Goal: Transaction & Acquisition: Purchase product/service

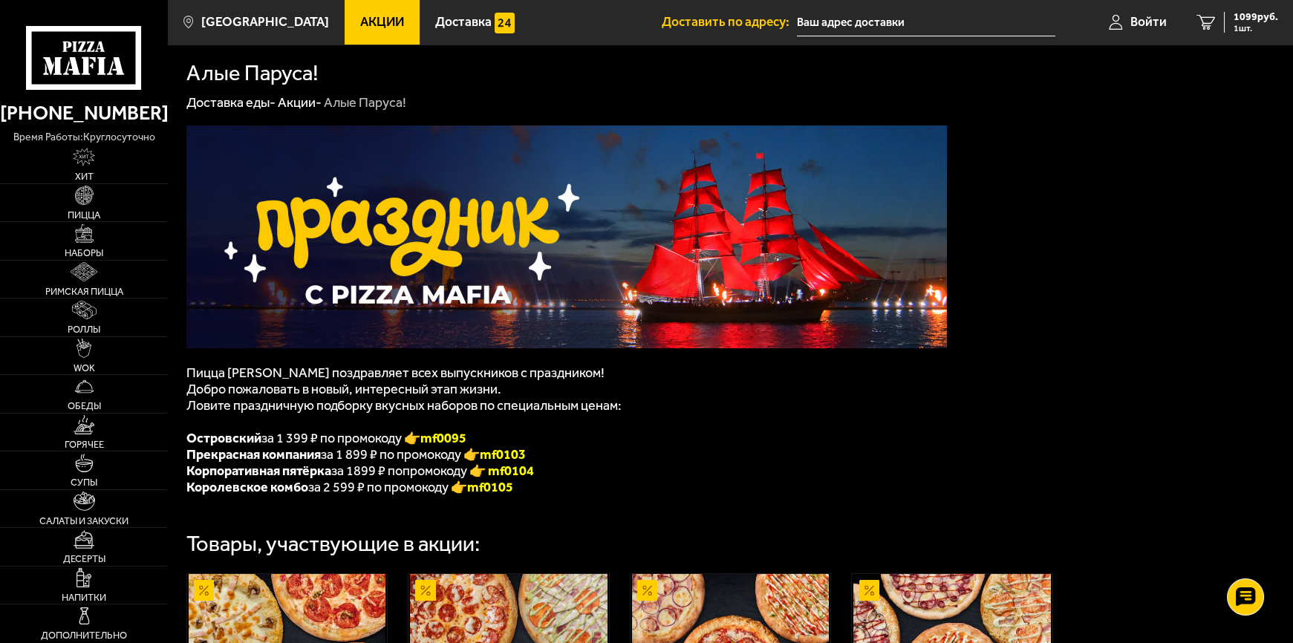
drag, startPoint x: 512, startPoint y: 456, endPoint x: 505, endPoint y: 437, distance: 20.4
click at [512, 456] on font "mf0103" at bounding box center [503, 454] width 46 height 16
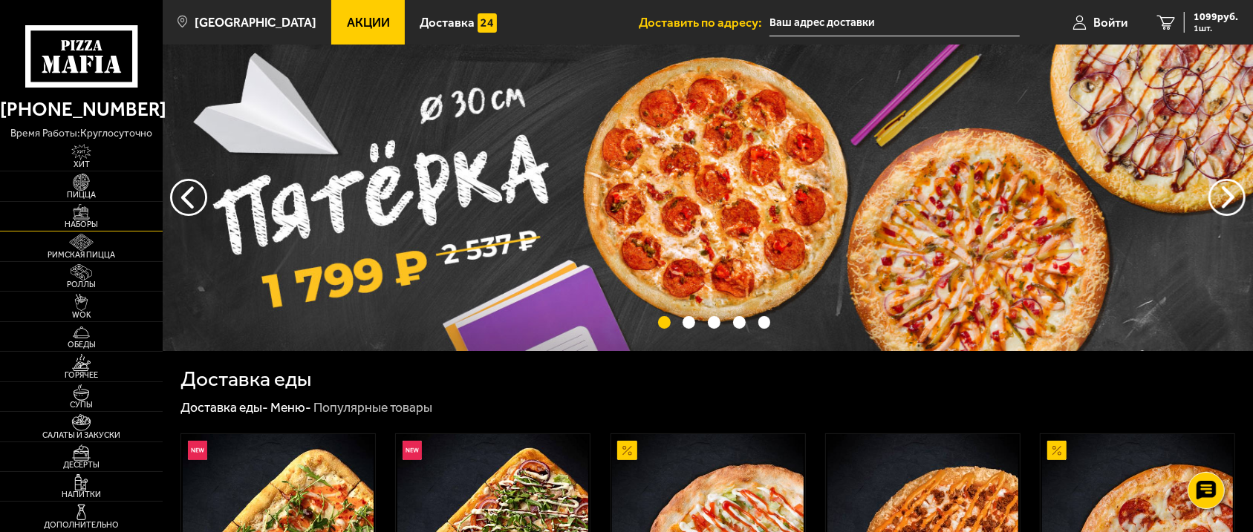
click at [100, 216] on img at bounding box center [81, 212] width 50 height 16
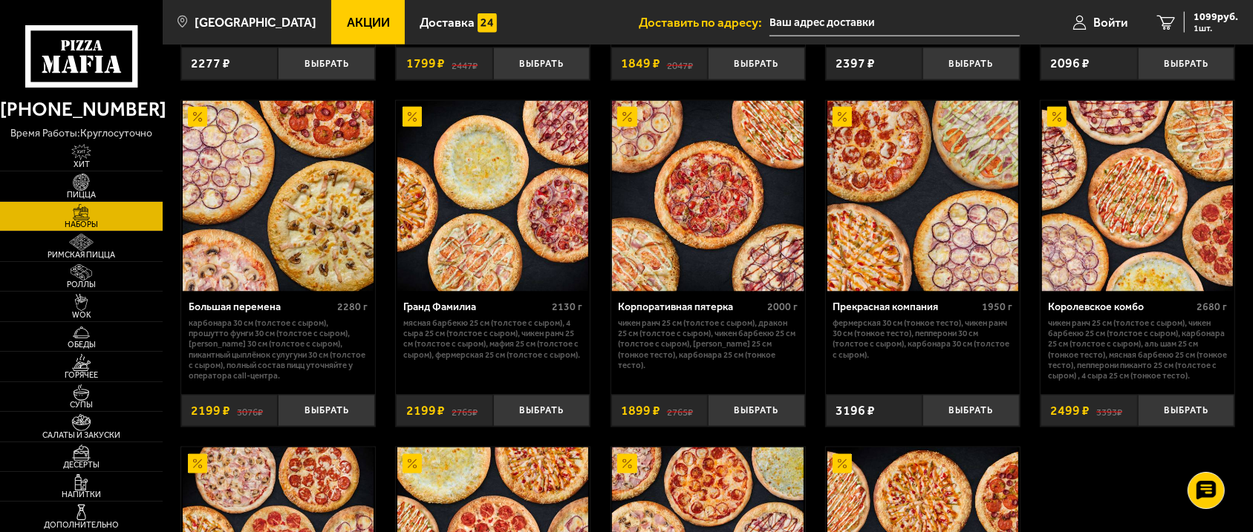
scroll to position [1687, 0]
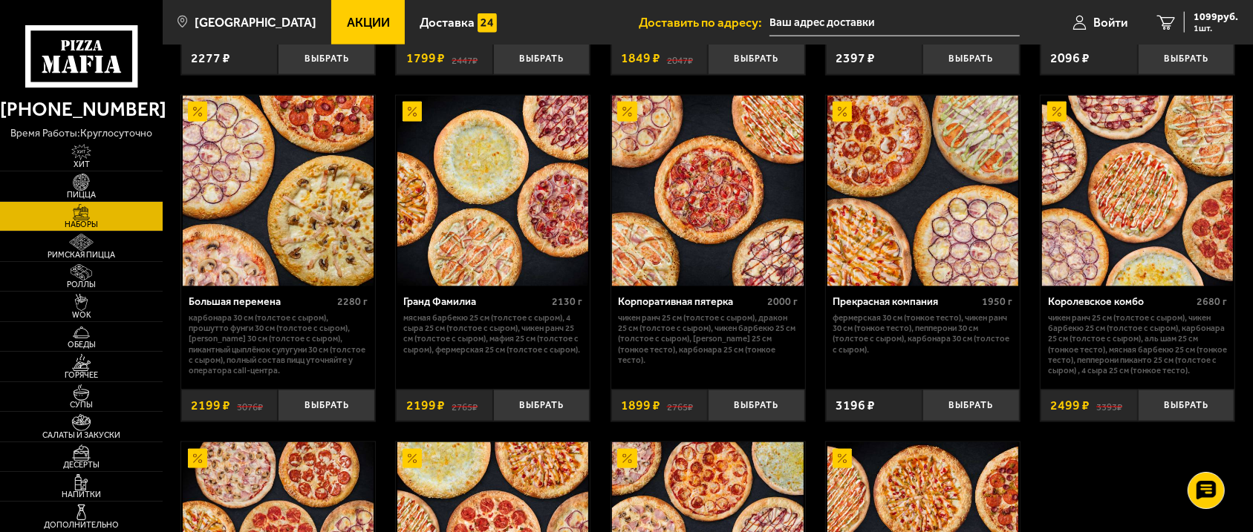
click at [369, 18] on span "Акции" at bounding box center [368, 22] width 43 height 13
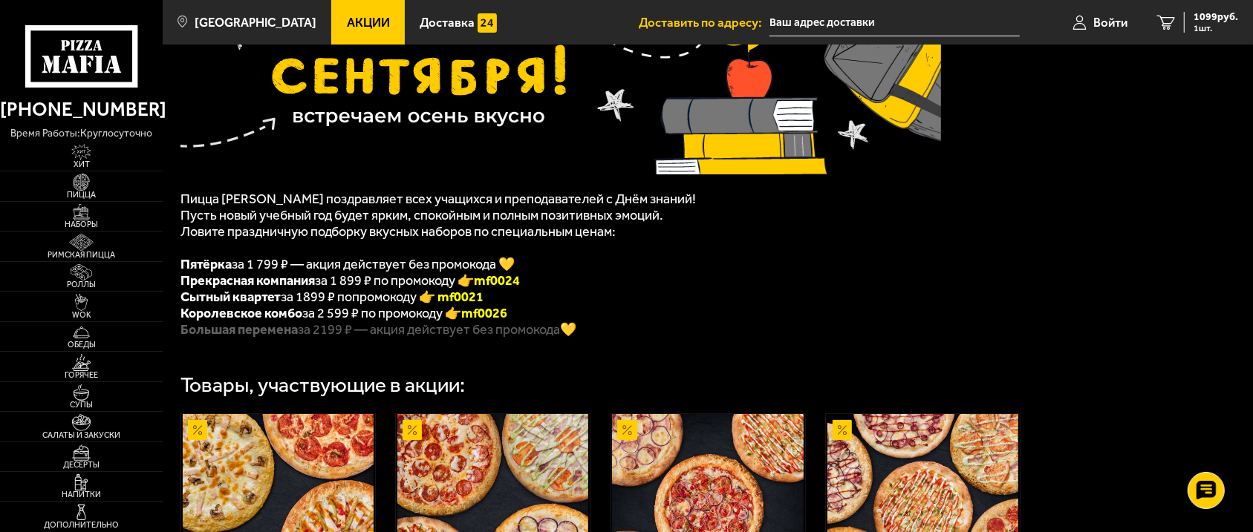
scroll to position [202, 0]
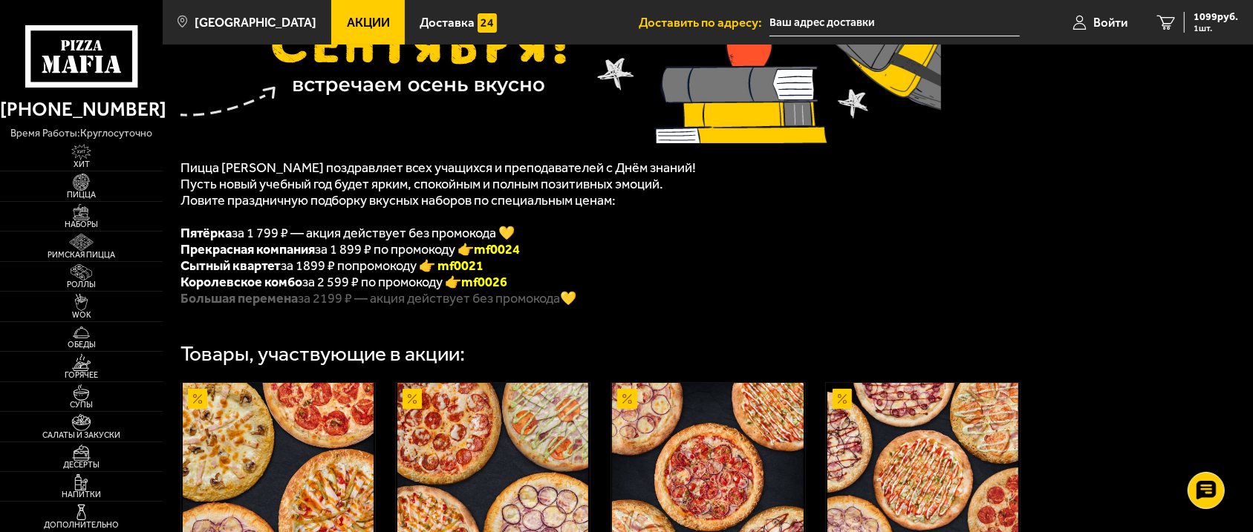
click at [700, 268] on li "Сытный квартет за 1899 ₽ попромокоду 👉 mf0021" at bounding box center [560, 266] width 760 height 16
click at [446, 261] on font "mf0021" at bounding box center [460, 266] width 46 height 16
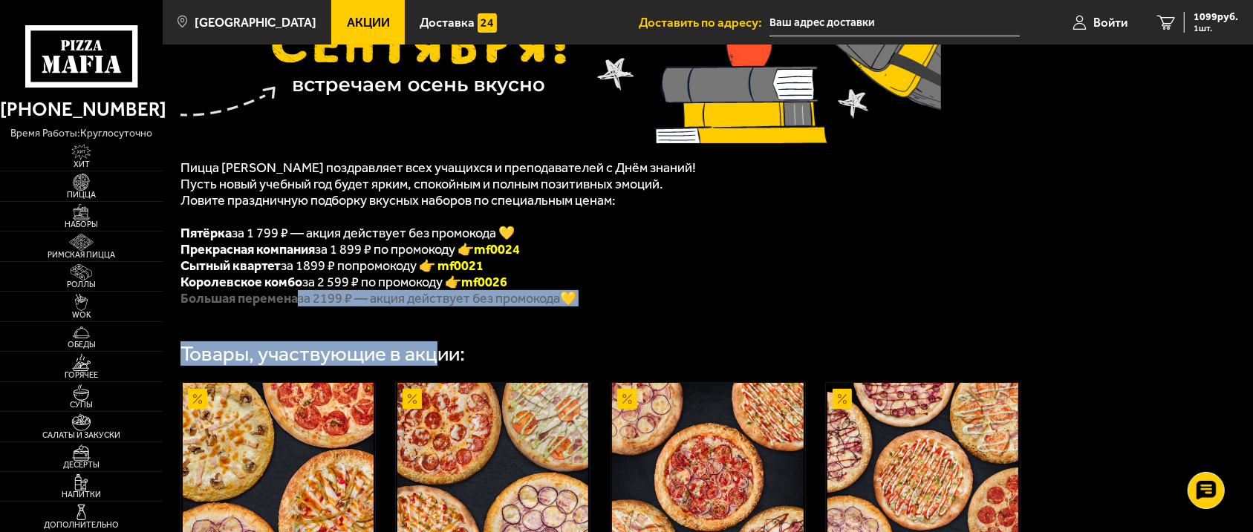
drag, startPoint x: 294, startPoint y: 293, endPoint x: 468, endPoint y: 307, distance: 174.4
click at [455, 313] on div "Пицца Мафия поздравляет всех учащихся и преподавателей с Днём знаний! Пусть нов…" at bounding box center [708, 337] width 1090 height 859
click at [467, 305] on font "Большая перемена за 2199 ₽ — акция действует без промокода 💛" at bounding box center [378, 298] width 396 height 16
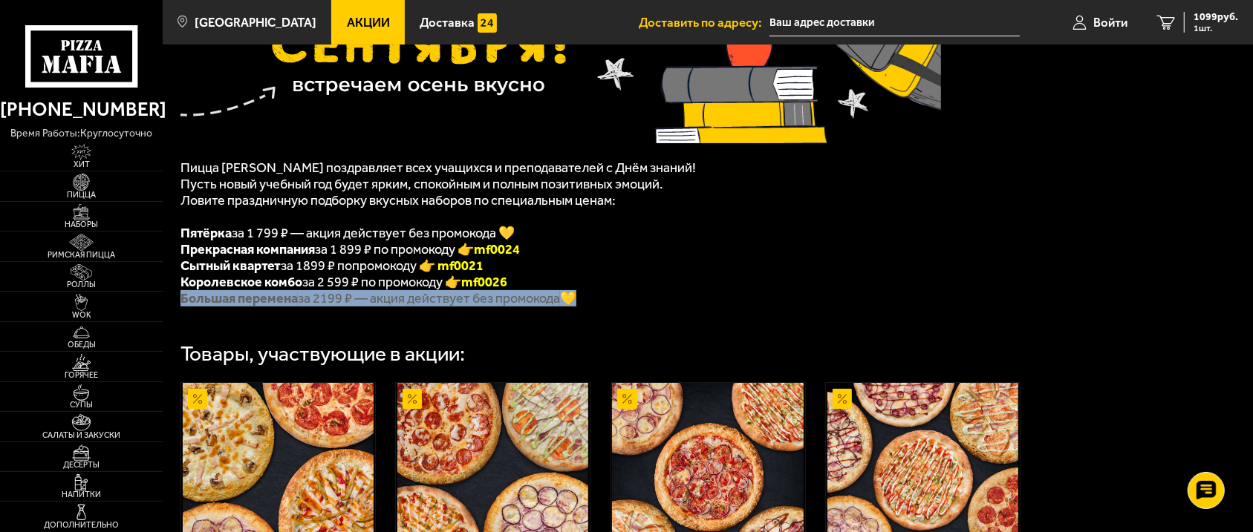
drag, startPoint x: 541, startPoint y: 302, endPoint x: 183, endPoint y: 297, distance: 357.3
click at [183, 297] on li "Большая перемена за 2199 ₽ — акция действует без промокода 💛" at bounding box center [560, 298] width 760 height 16
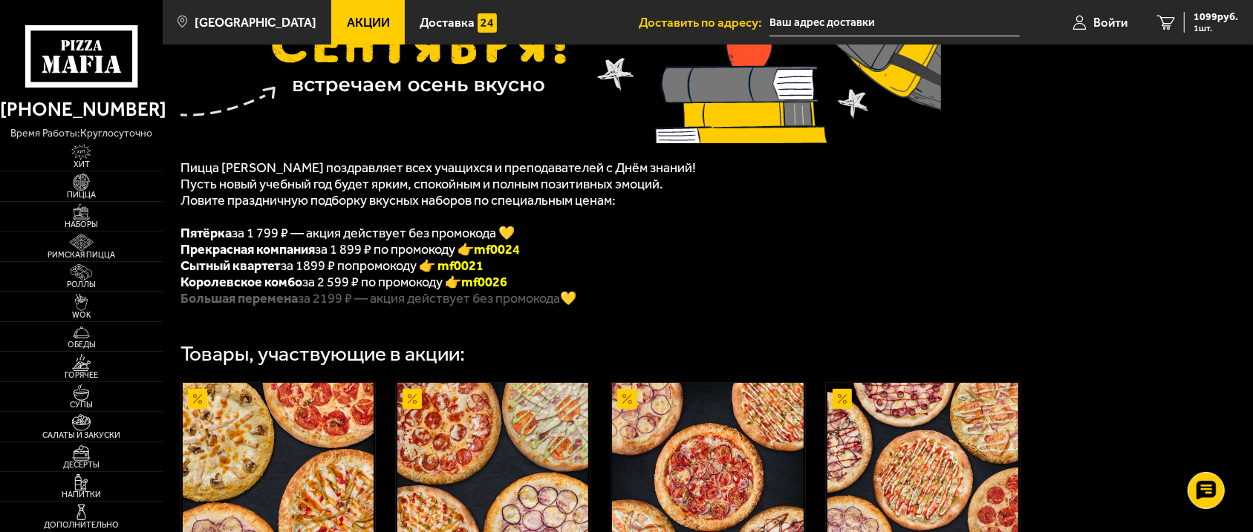
click at [427, 319] on div "Пицца Мафия поздравляет всех учащихся и преподавателей с Днём знаний! Пусть нов…" at bounding box center [708, 337] width 1090 height 859
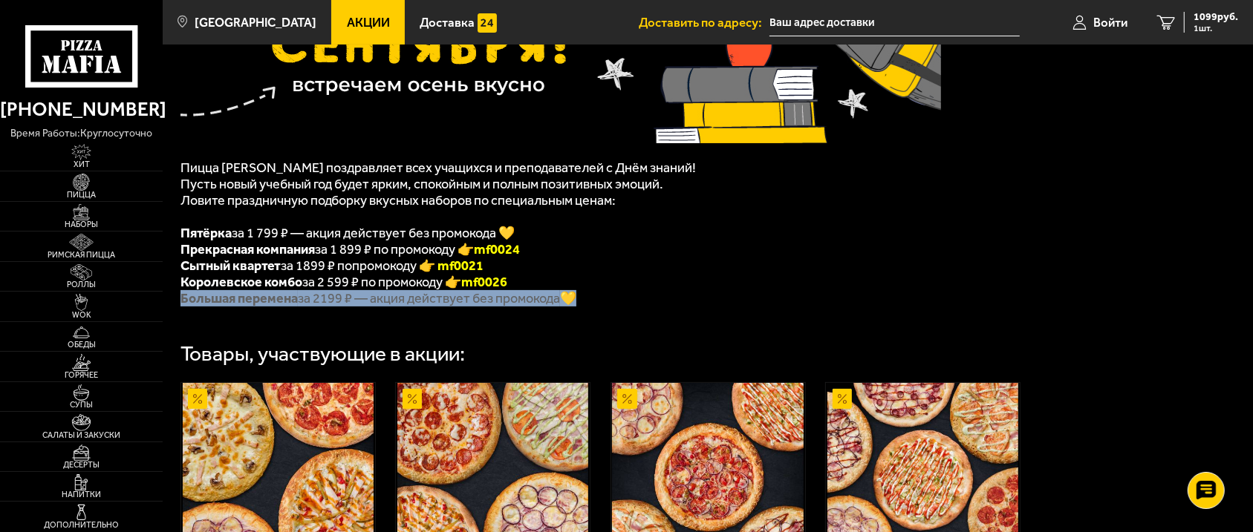
drag, startPoint x: 552, startPoint y: 300, endPoint x: 180, endPoint y: 301, distance: 372.1
click at [180, 301] on li "Большая перемена за 2199 ₽ — акция действует без промокода 💛" at bounding box center [560, 298] width 760 height 16
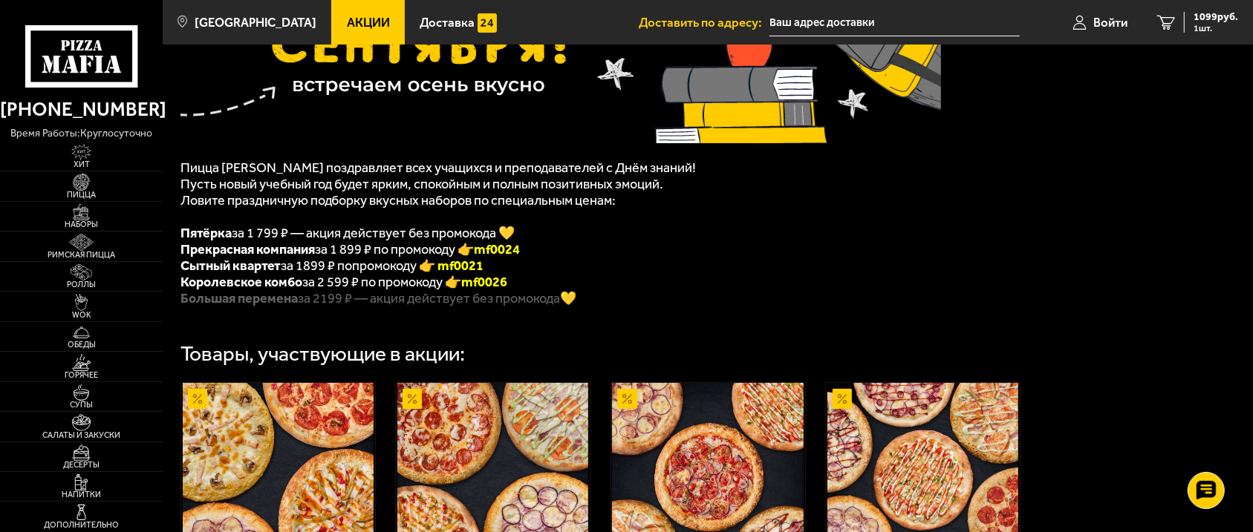
click at [386, 341] on div "Товары, участвующие в акции:" at bounding box center [707, 346] width 1055 height 39
click at [499, 272] on div "Пицца Мафия поздравляет всех учащихся и преподавателей с Днём знаний! Пусть нов…" at bounding box center [560, 114] width 760 height 386
click at [526, 277] on li "Королевское комбо за 2 599 ₽ по промокоду 👉 mf0026" at bounding box center [560, 282] width 760 height 16
drag, startPoint x: 508, startPoint y: 309, endPoint x: 325, endPoint y: 293, distance: 184.2
click at [319, 294] on ul "Пятёрка за 1 799 ₽ — акция действует без промокода 💛 Прекрасная компания за 1 8…" at bounding box center [560, 266] width 760 height 82
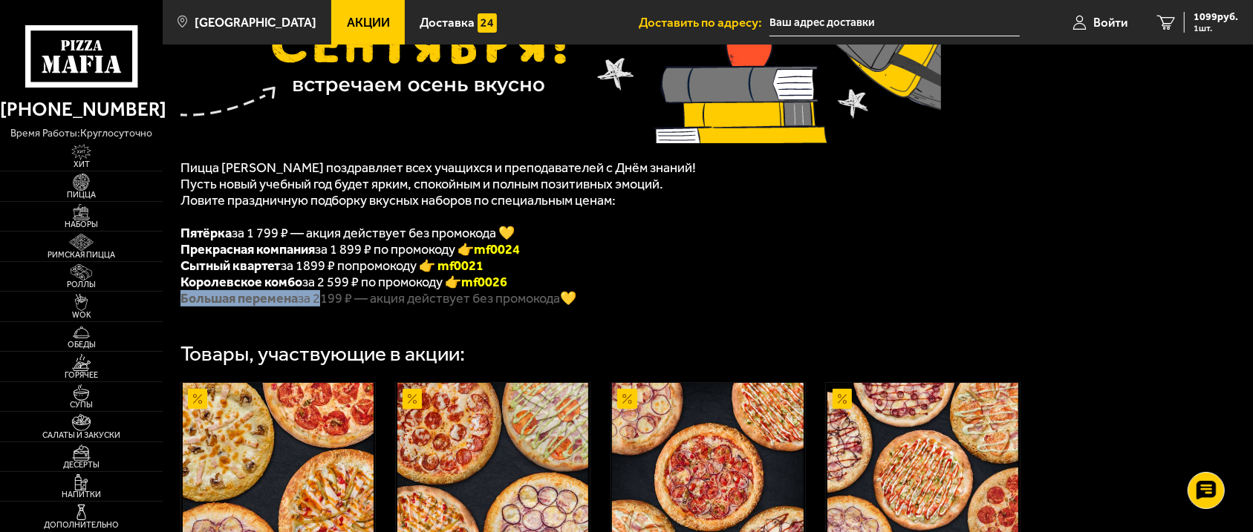
click at [326, 293] on font "Большая перемена за 2199 ₽ — акция действует без промокода 💛" at bounding box center [378, 298] width 396 height 16
click at [417, 147] on p at bounding box center [560, 153] width 760 height 13
click at [386, 198] on span "Ловите праздничную подборку вкусных наборов по специальным ценам:" at bounding box center [397, 200] width 435 height 16
click at [317, 246] on span "Прекрасная компания за 1 899 ₽ по промокоду 👉 mf0024" at bounding box center [349, 249] width 339 height 16
click at [299, 275] on li "Королевское комбо за 2 599 ₽ по промокоду 👉 mf0026" at bounding box center [560, 282] width 760 height 16
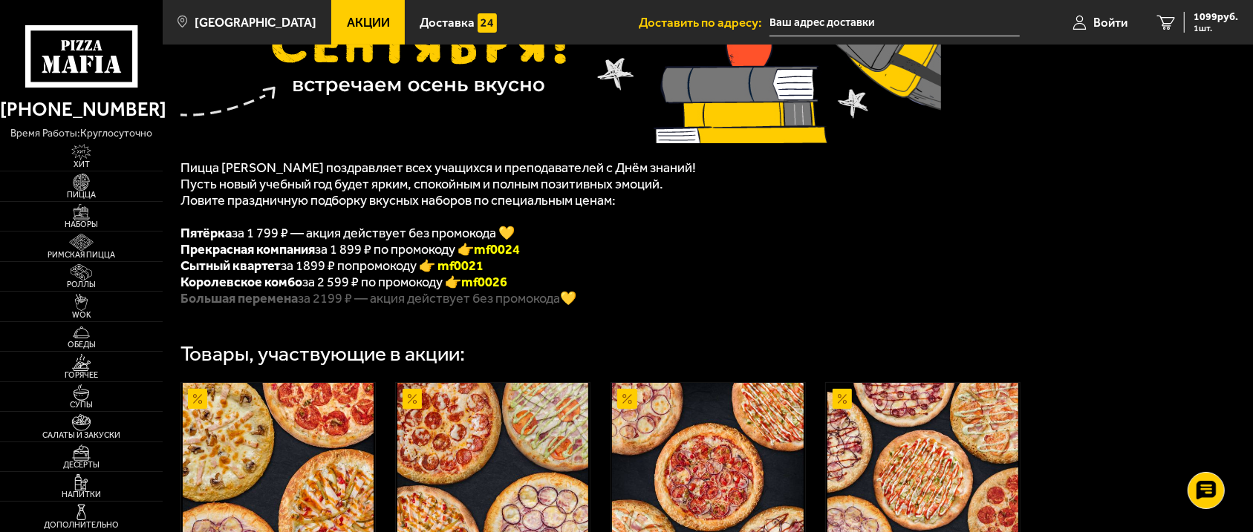
click at [295, 261] on span "Сытный квартет за 1899 ₽ попромокоду 👉 mf0021" at bounding box center [331, 266] width 303 height 16
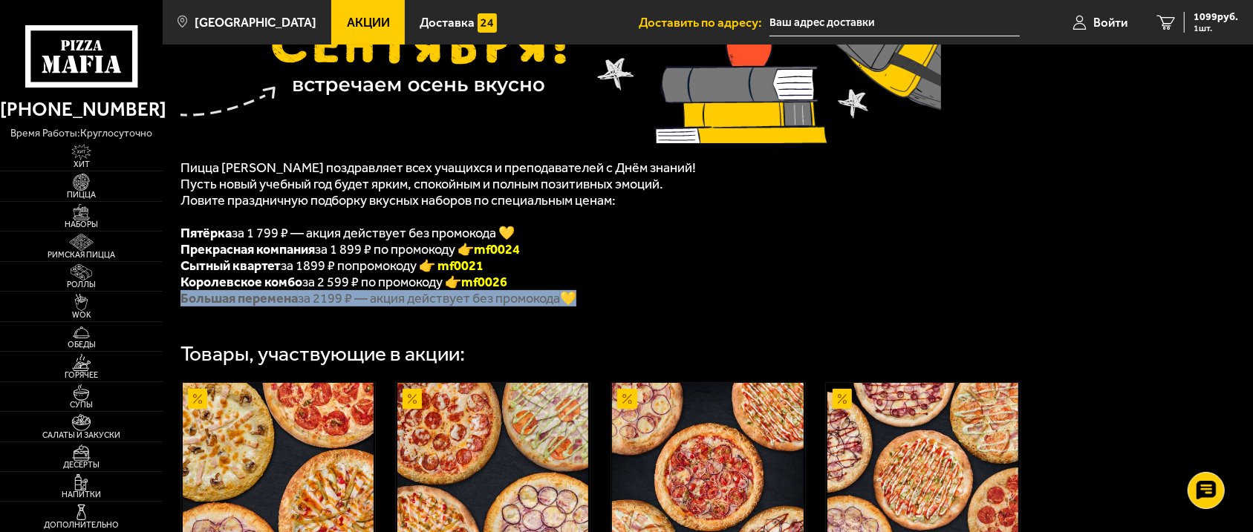
drag, startPoint x: 177, startPoint y: 306, endPoint x: 580, endPoint y: 295, distance: 402.7
click at [580, 295] on div "Пицца Мафия поздравляет всех учащихся и преподавателей с Днём знаний! Пусть нов…" at bounding box center [708, 337] width 1090 height 859
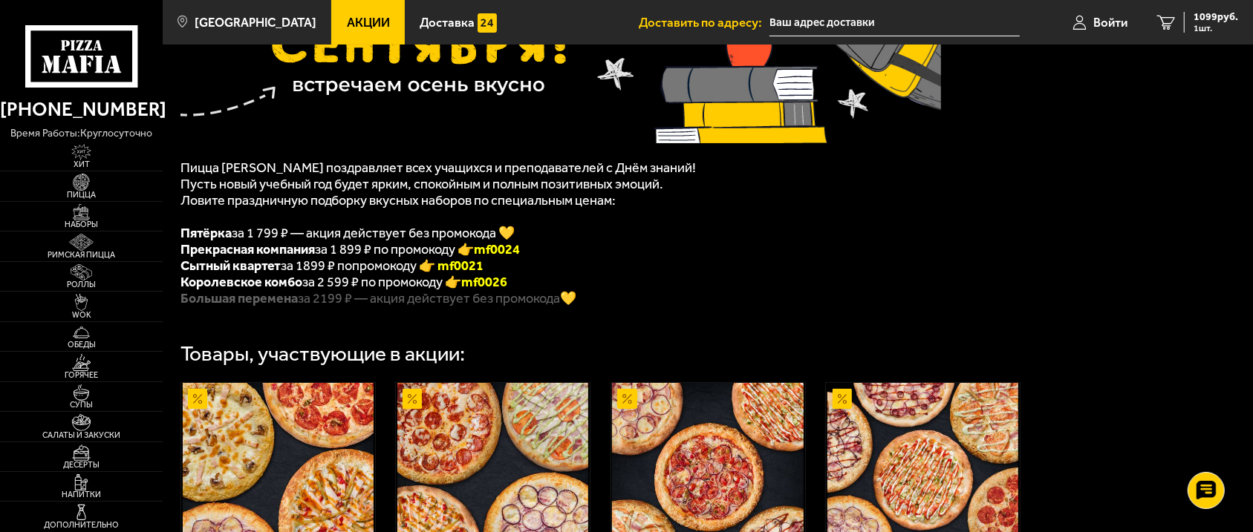
click at [569, 309] on div "Пицца Мафия поздравляет всех учащихся и преподавателей с Днём знаний! Пусть нов…" at bounding box center [708, 337] width 1090 height 859
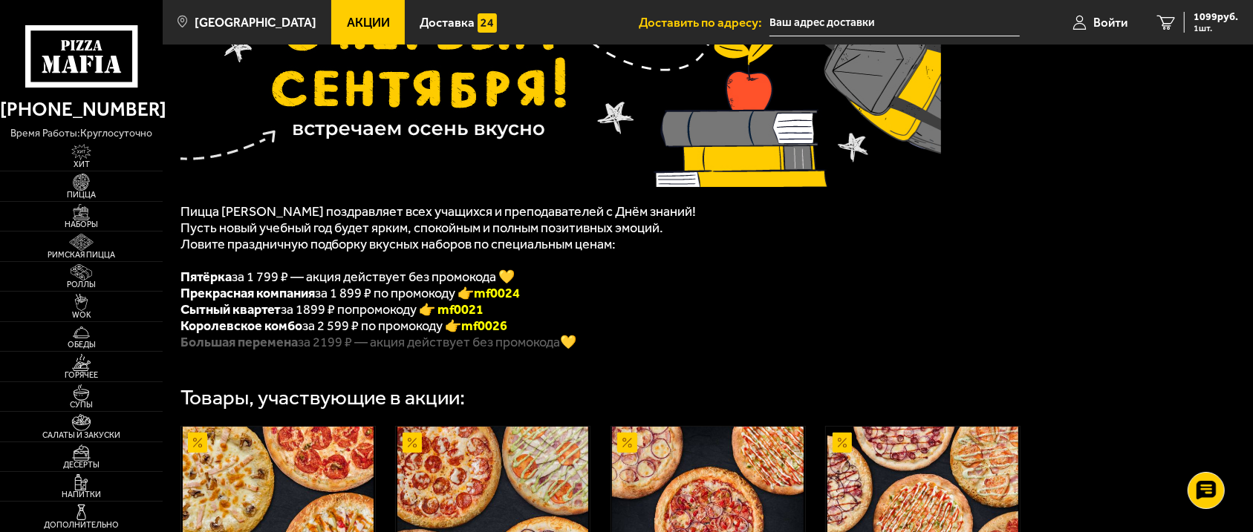
scroll to position [59, 0]
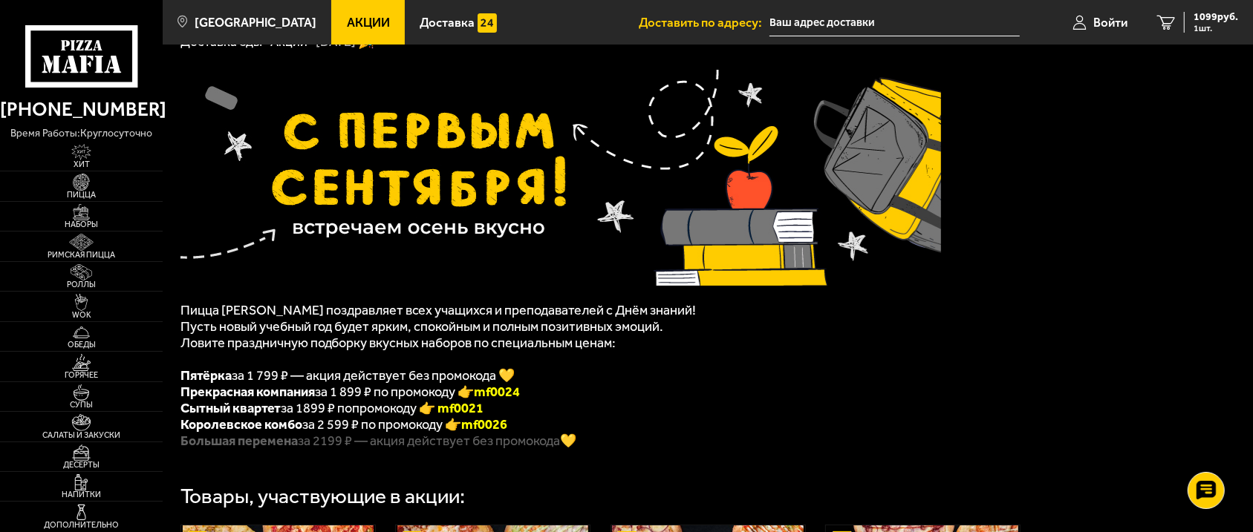
click at [513, 319] on span "Пусть новый учебный год будет ярким, спокойным и полным позитивных эмоций." at bounding box center [421, 327] width 483 height 16
click at [466, 322] on span "Пусть новый учебный год будет ярким, спокойным и полным позитивных эмоций." at bounding box center [421, 327] width 483 height 16
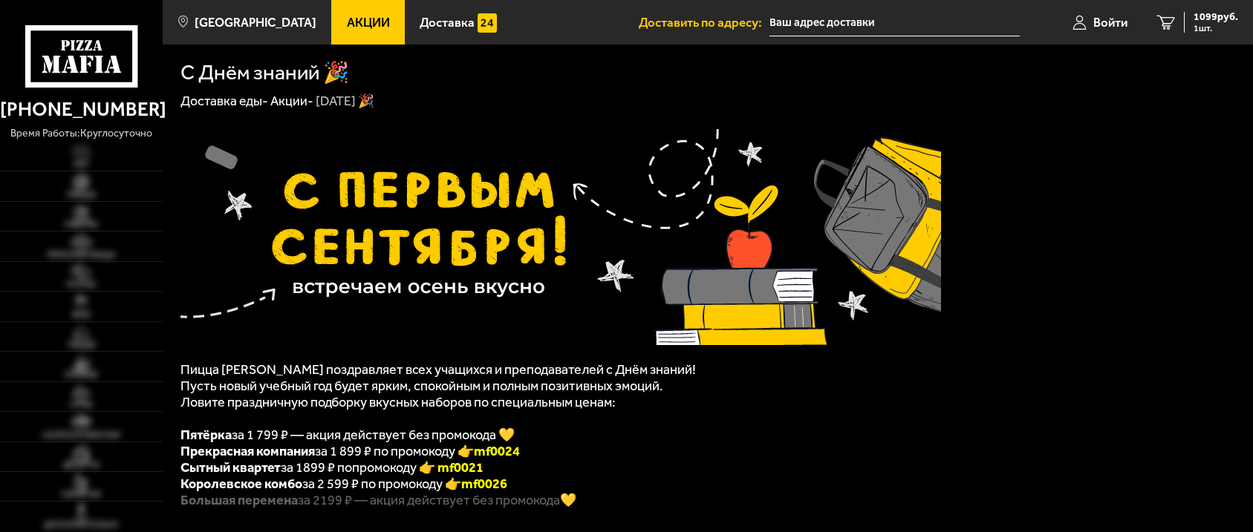
scroll to position [59, 0]
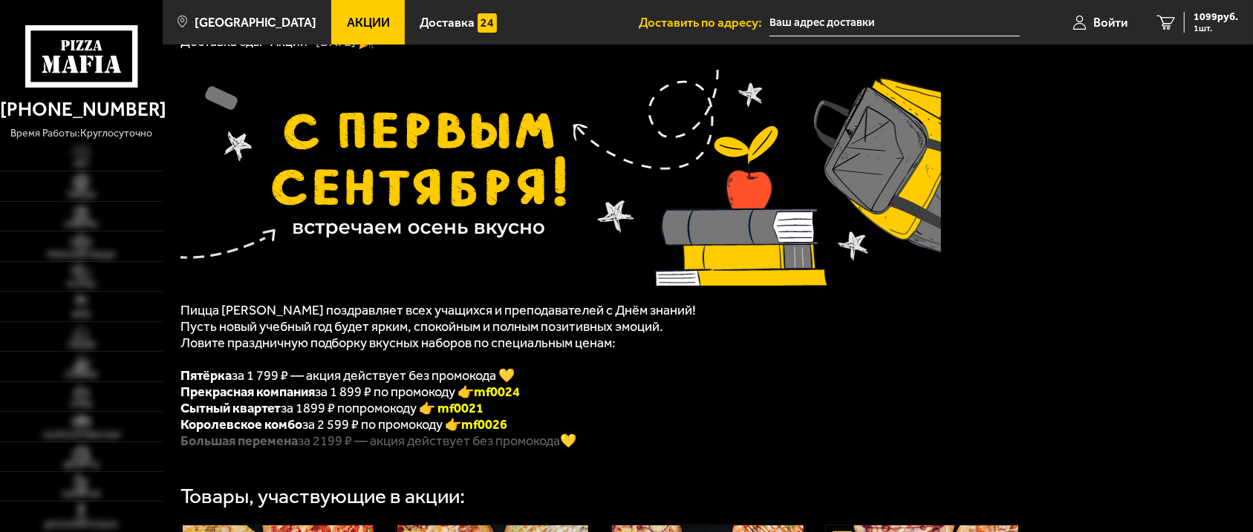
type input "[STREET_ADDRESS]"
click at [779, 341] on p "Ловите праздничную подборку вкусных наборов по специальным ценам:" at bounding box center [560, 351] width 760 height 33
click at [502, 371] on span "Пятёрка за 1 799 ₽ — акция действует без промокода 💛" at bounding box center [347, 376] width 334 height 16
drag, startPoint x: 555, startPoint y: 374, endPoint x: 543, endPoint y: 377, distance: 12.1
click at [543, 377] on li "Пятёрка за 1 799 ₽ — акция действует без промокода 💛" at bounding box center [560, 376] width 760 height 16
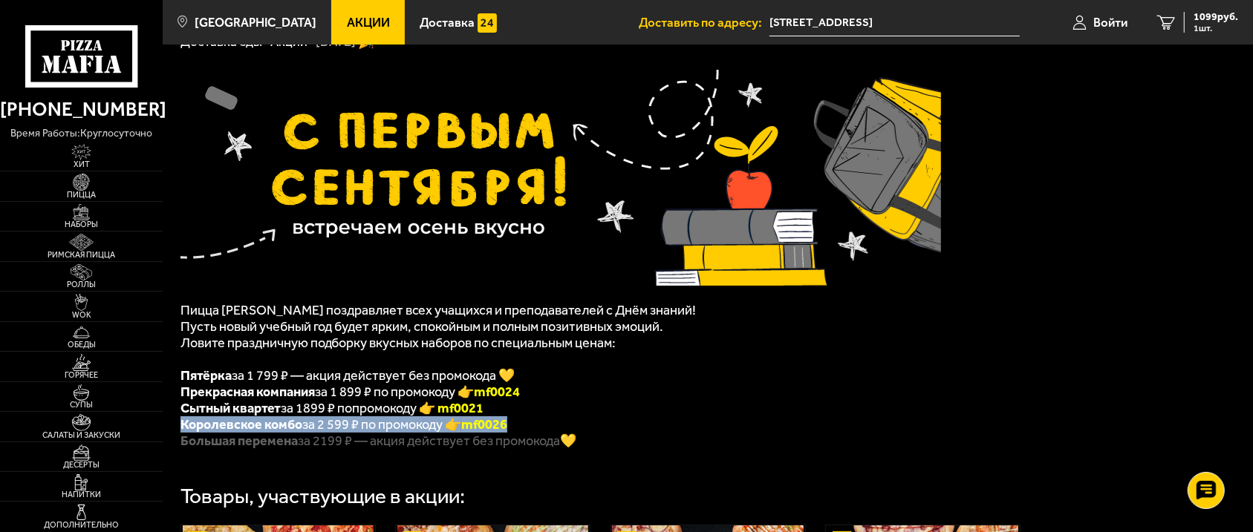
click at [662, 416] on ul "Пятёрка за 1 799 ₽ — акция действует без промокода 💛 Прекрасная компания за 1 8…" at bounding box center [560, 409] width 760 height 82
click at [684, 426] on li "Королевское комбо за 2 599 ₽ по промокоду 👉 mf0026" at bounding box center [560, 425] width 760 height 16
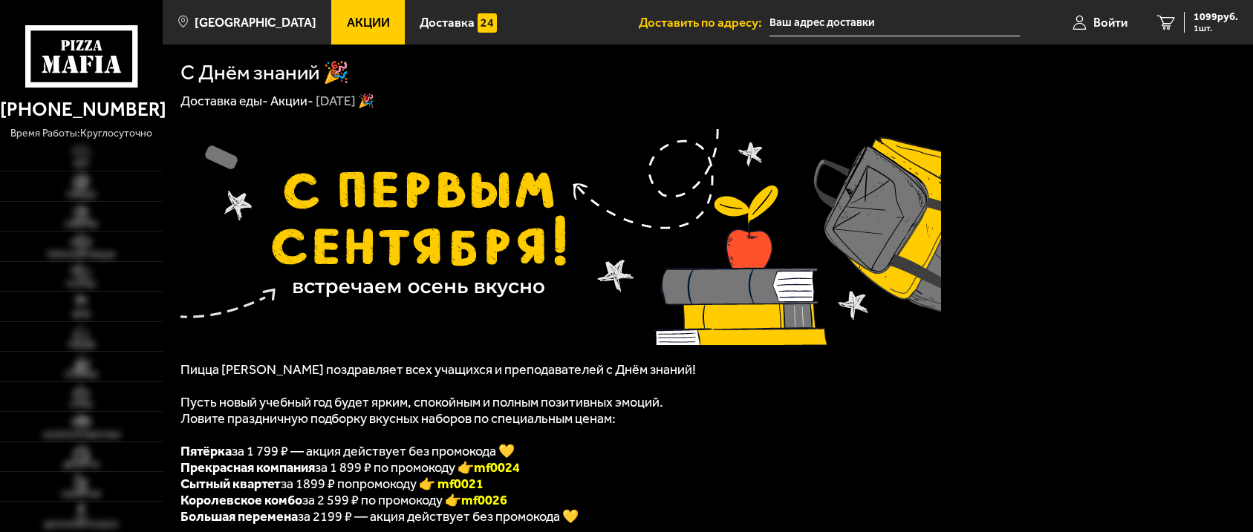
scroll to position [337, 0]
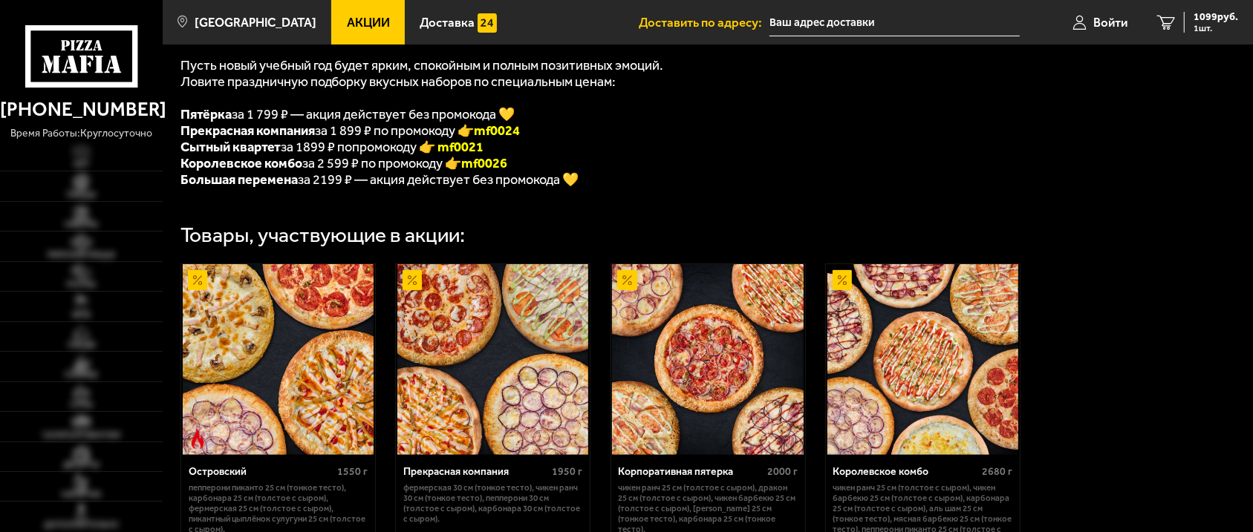
type input "[STREET_ADDRESS]"
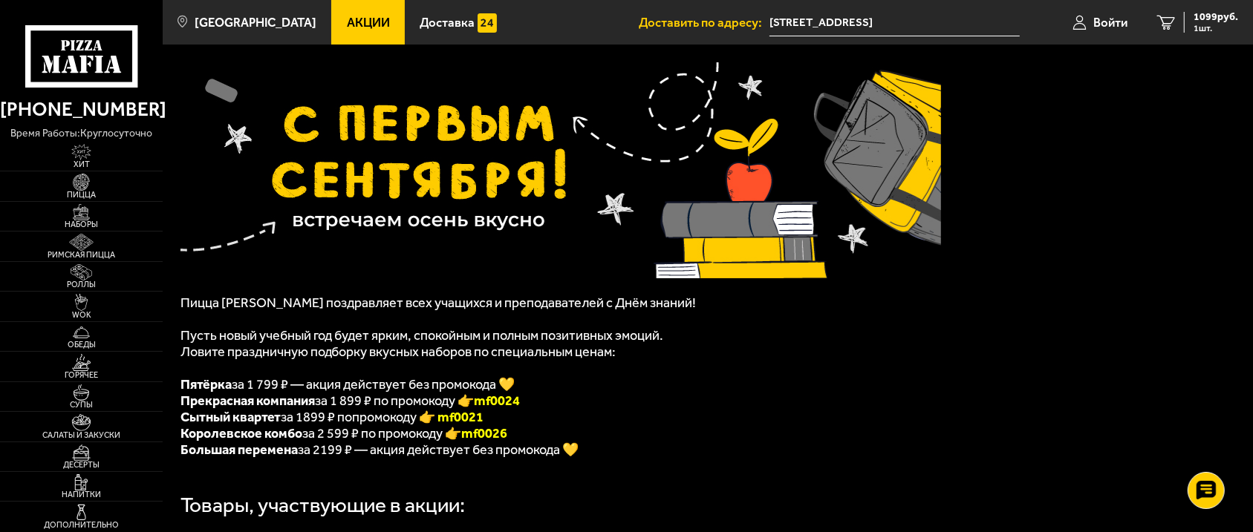
click at [760, 411] on li "Сытный квартет за 1899 ₽ попромокоду 👉 mf0021" at bounding box center [560, 417] width 760 height 16
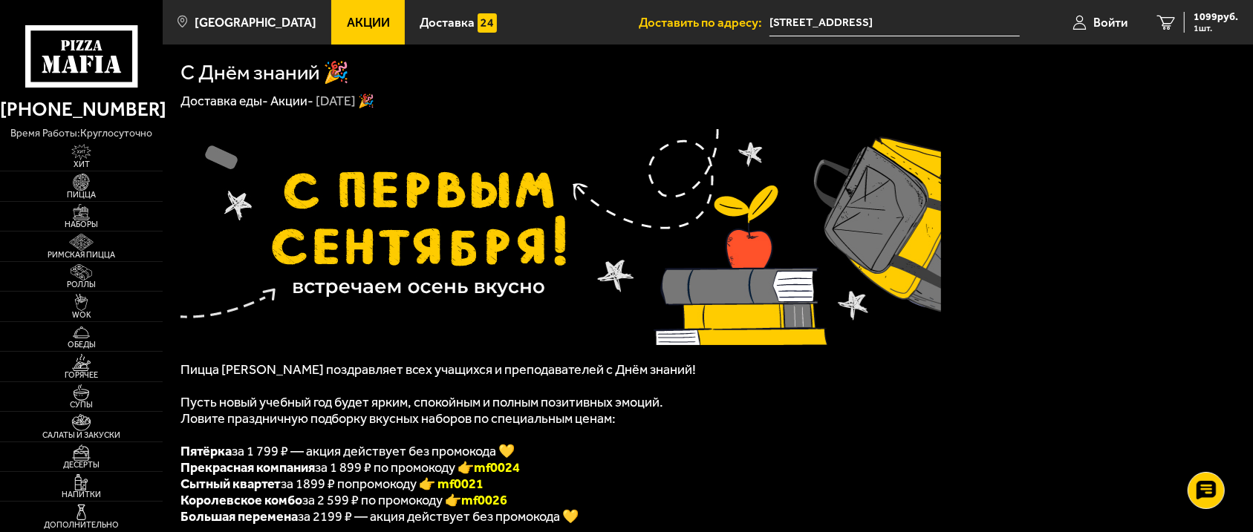
click at [747, 401] on p "Пусть новый учебный год будет ярким, спокойным и полным позитивных эмоций." at bounding box center [560, 394] width 760 height 33
drag, startPoint x: 673, startPoint y: 405, endPoint x: 584, endPoint y: 392, distance: 90.0
click at [586, 394] on p "Пусть новый учебный год будет ярким, спокойным и полным позитивных эмоций." at bounding box center [560, 394] width 760 height 33
type input "[STREET_ADDRESS]"
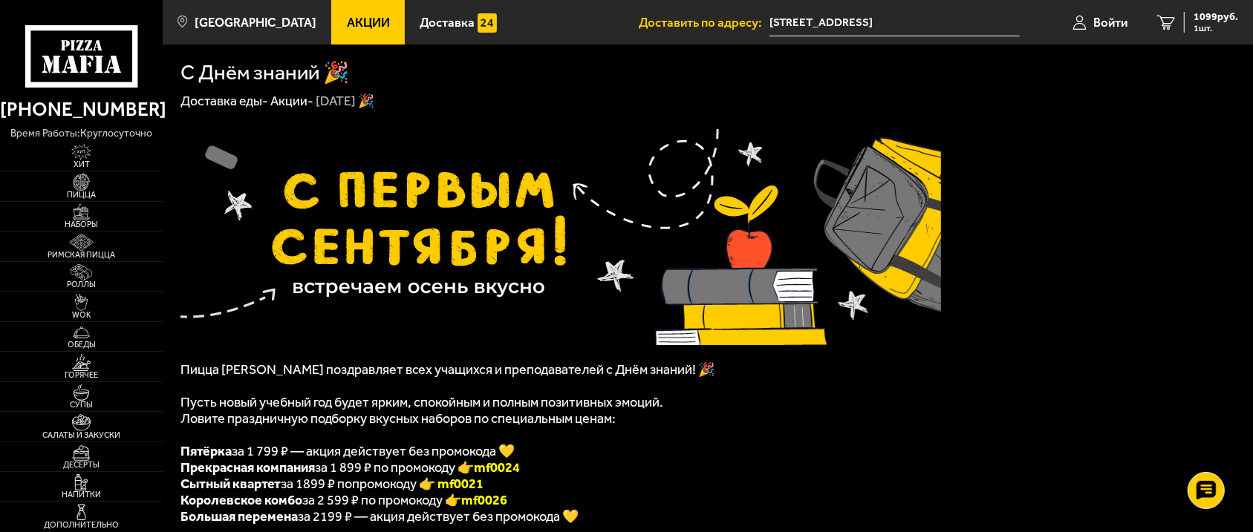
click at [838, 367] on p "Пицца [PERSON_NAME] поздравляет всех учащихся и преподавателей с Днём знаний! 🎉" at bounding box center [560, 370] width 760 height 16
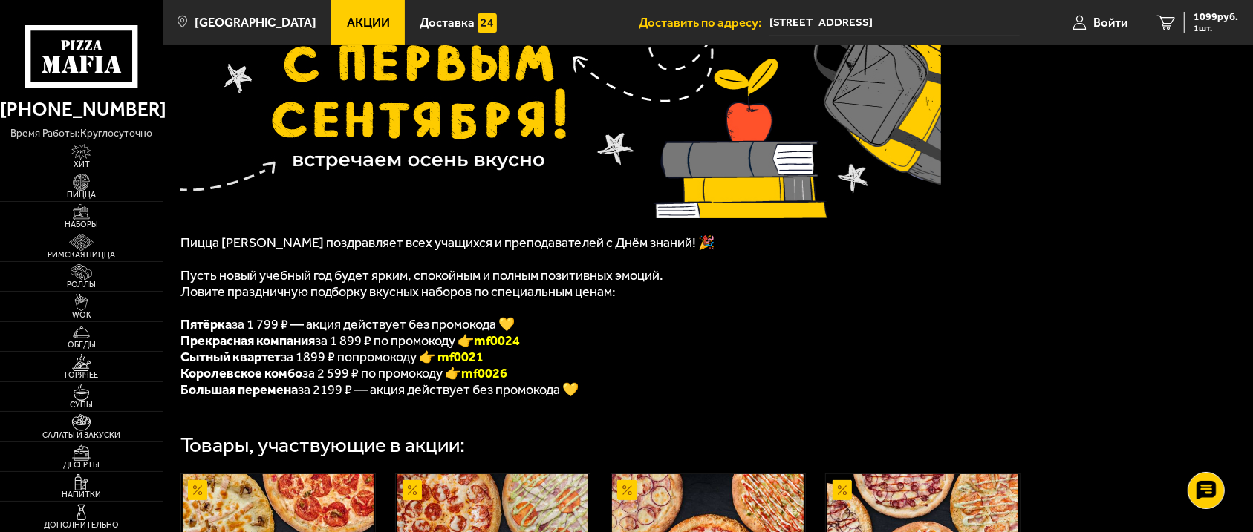
scroll to position [134, 0]
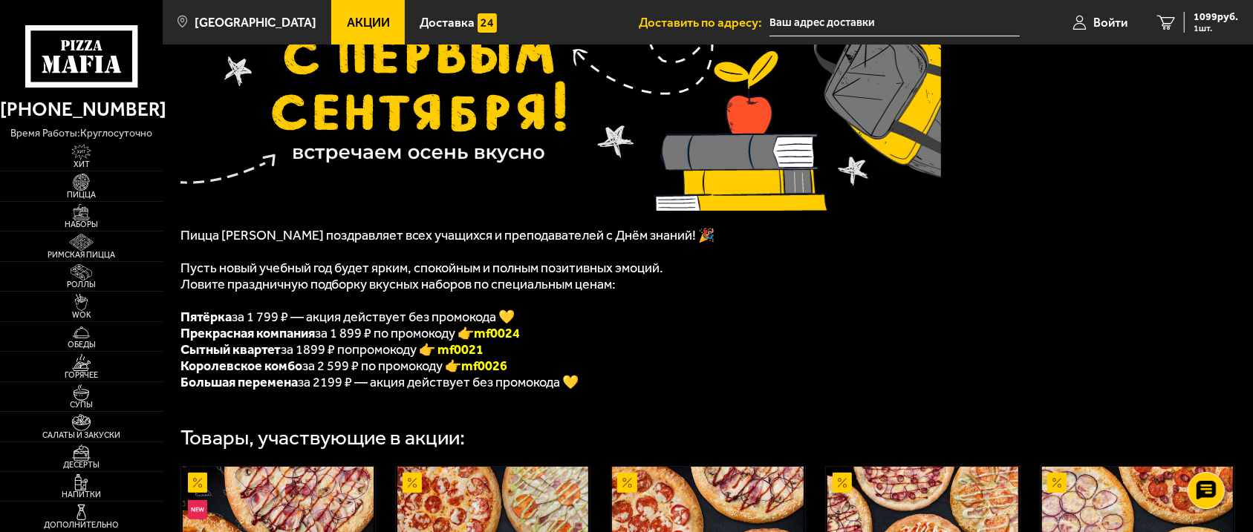
type input "[STREET_ADDRESS]"
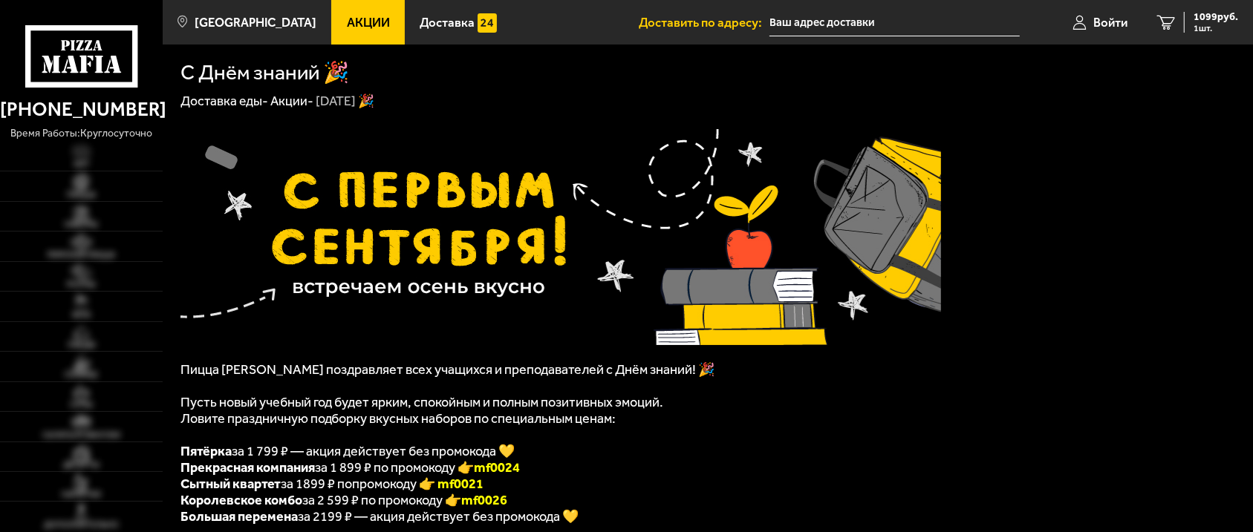
type input "[STREET_ADDRESS]"
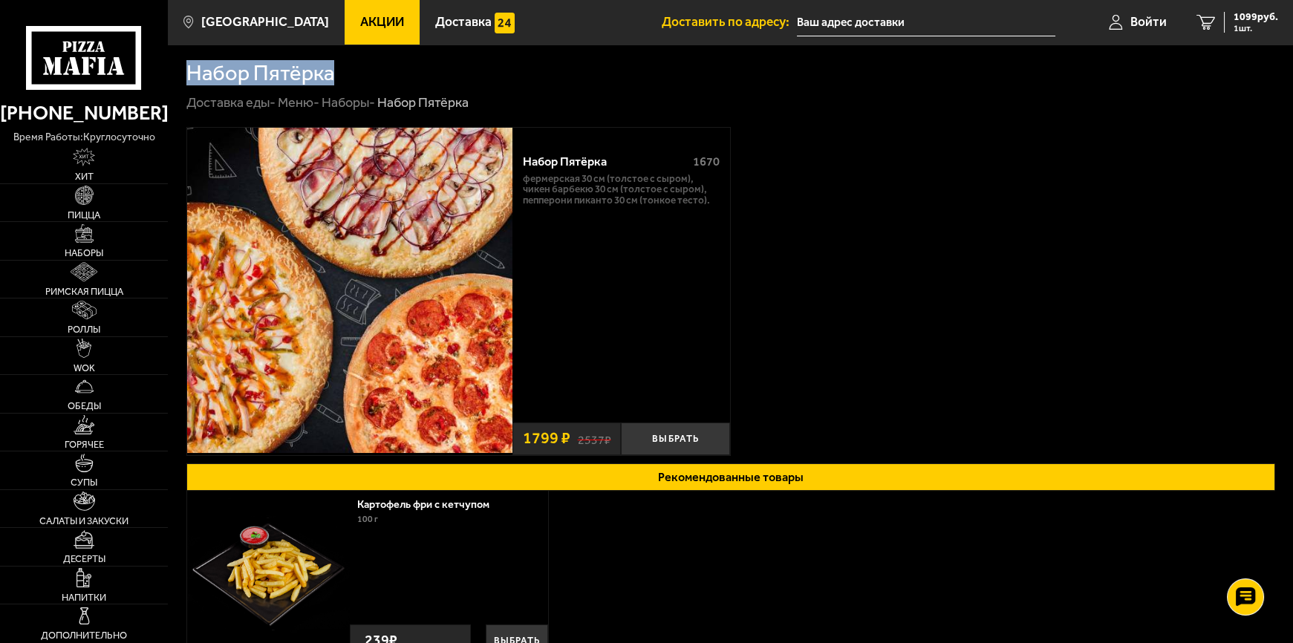
drag, startPoint x: 336, startPoint y: 76, endPoint x: 185, endPoint y: 60, distance: 152.4
click at [186, 60] on div "Набор Пятёрка" at bounding box center [730, 64] width 1089 height 39
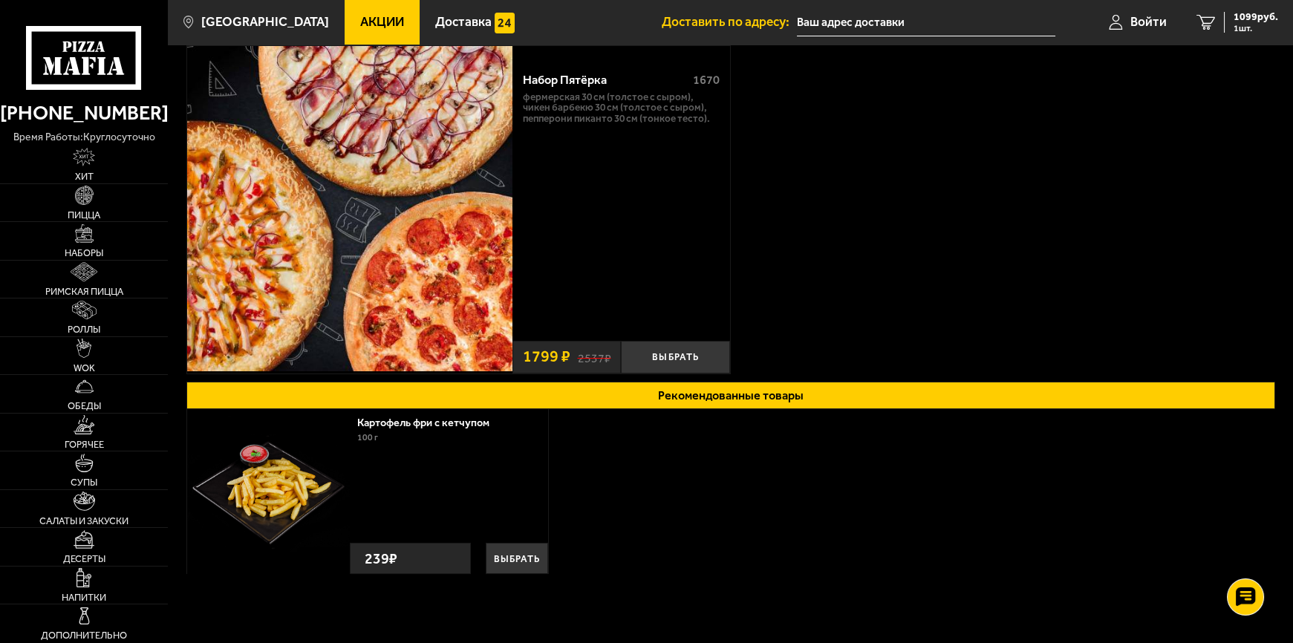
scroll to position [201, 0]
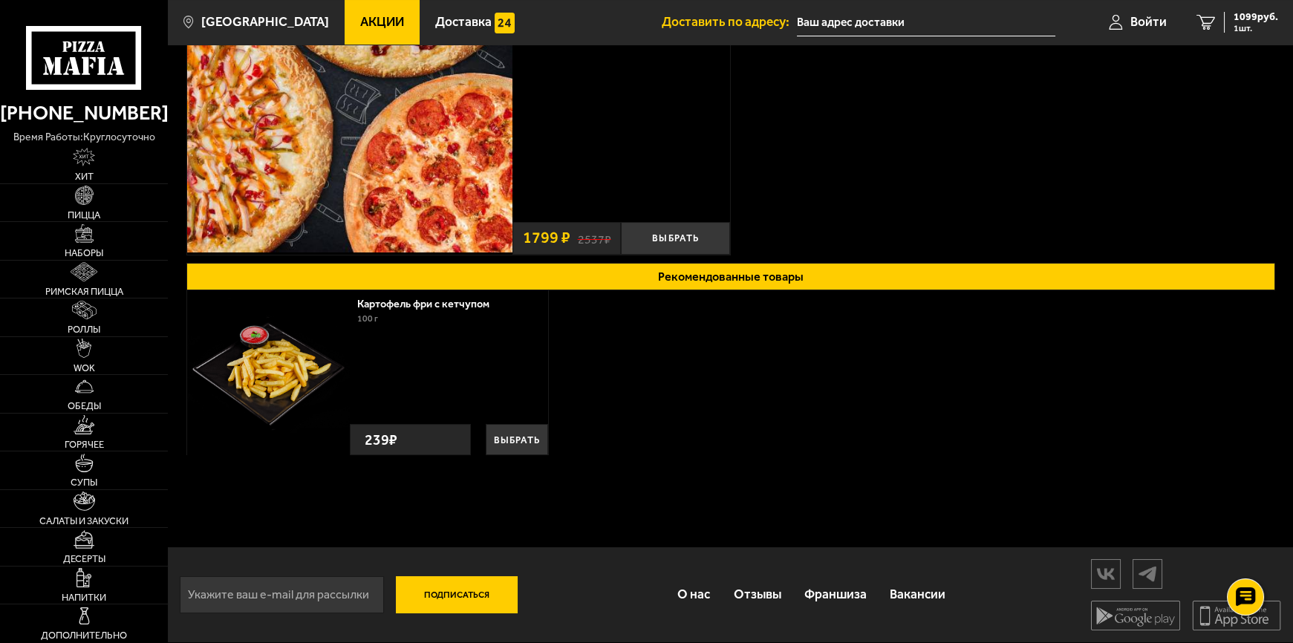
click at [788, 416] on div "Картофель фри с кетчупом 100 г Выбрать 239 ₽ Выбрать 239 ₽" at bounding box center [730, 375] width 1089 height 170
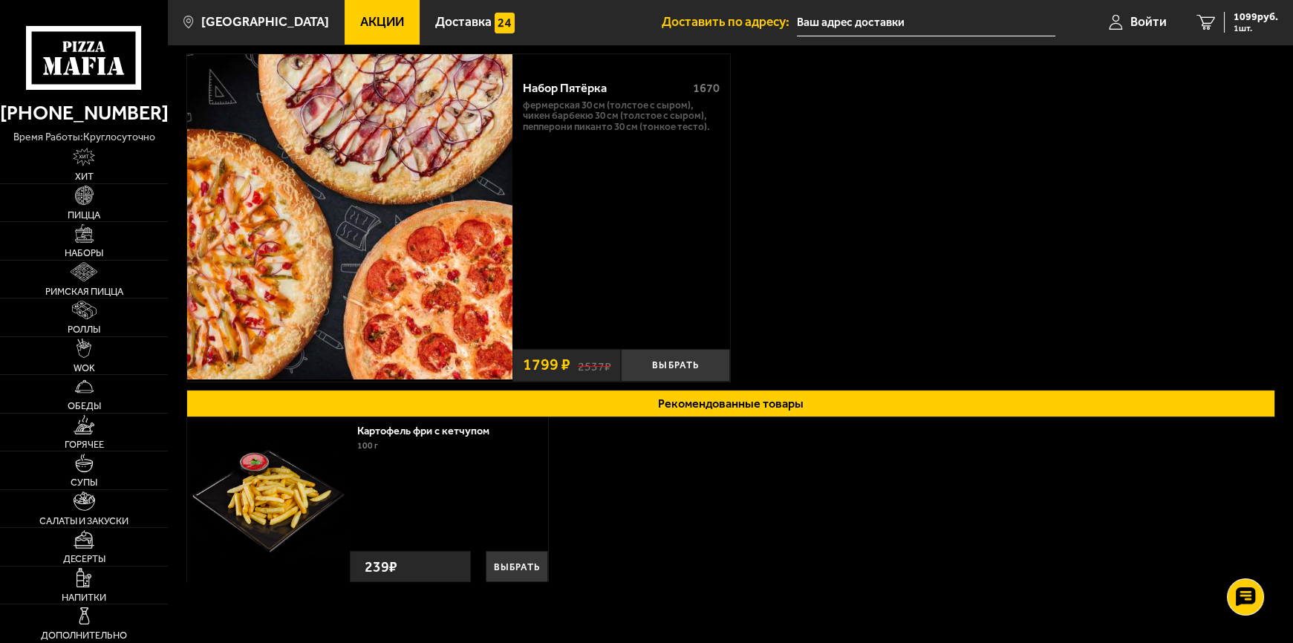
scroll to position [0, 0]
